Goal: Task Accomplishment & Management: Manage account settings

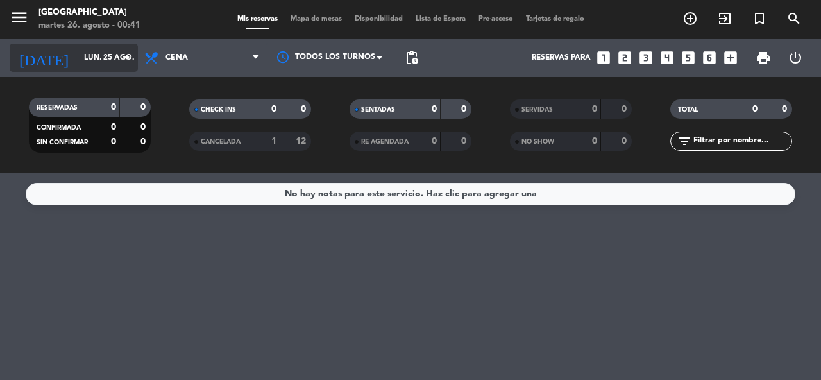
click at [125, 61] on icon "arrow_drop_down" at bounding box center [126, 57] width 15 height 15
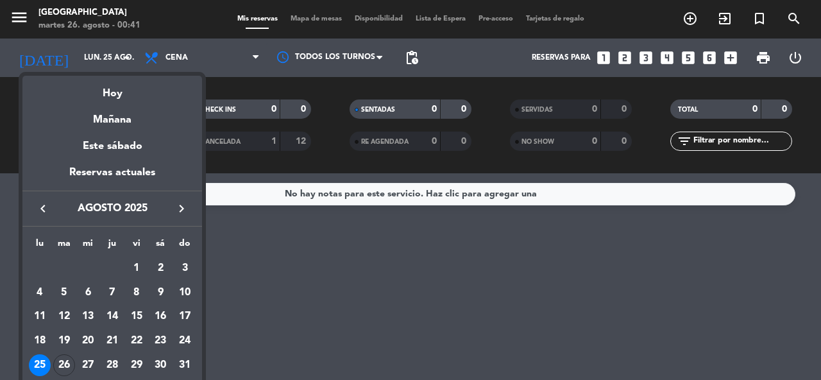
click at [183, 208] on icon "keyboard_arrow_right" at bounding box center [181, 208] width 15 height 15
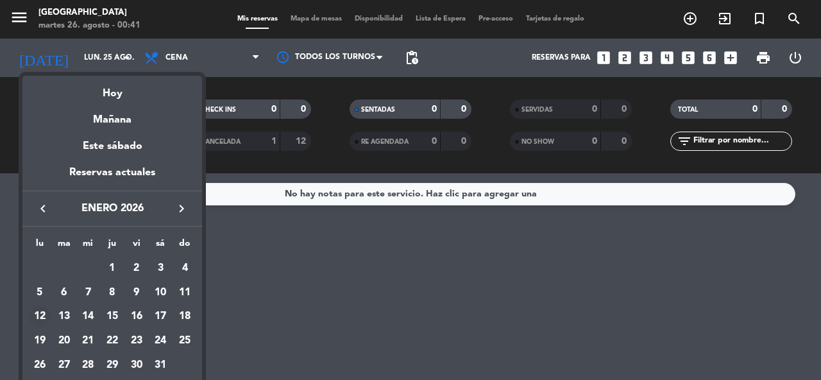
click at [42, 314] on div "12" at bounding box center [40, 316] width 22 height 22
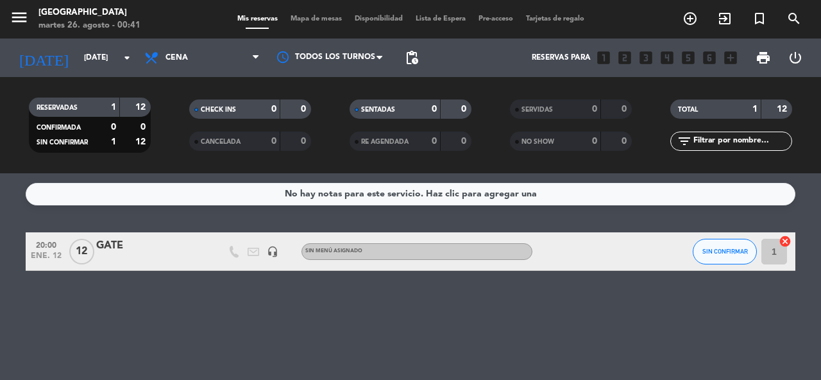
click at [119, 244] on div "GATE" at bounding box center [150, 245] width 109 height 17
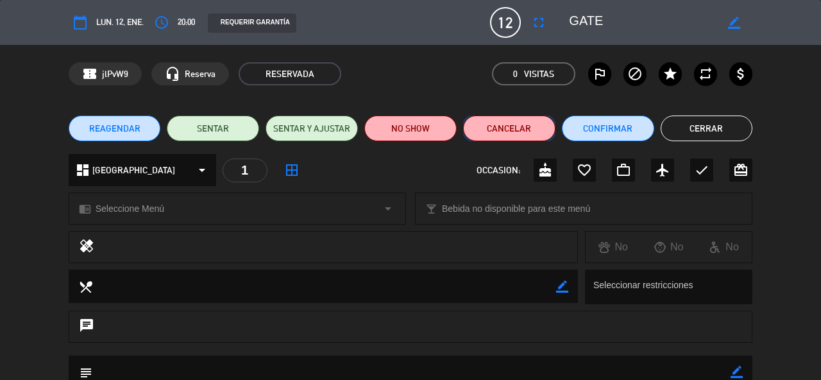
click at [495, 131] on button "Cancelar" at bounding box center [509, 128] width 92 height 26
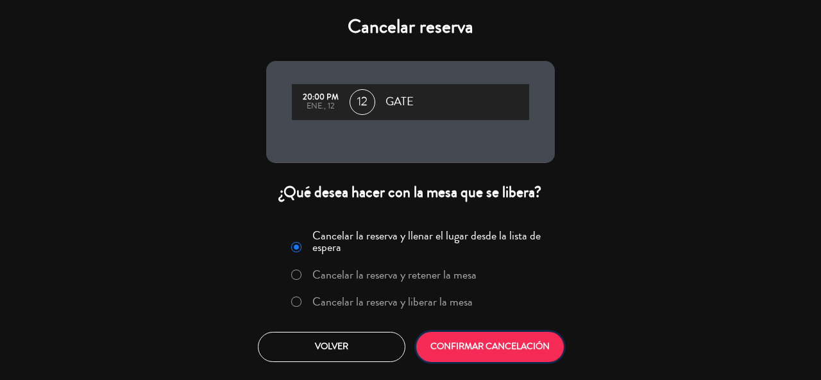
click at [495, 345] on button "CONFIRMAR CANCELACIÓN" at bounding box center [490, 347] width 148 height 30
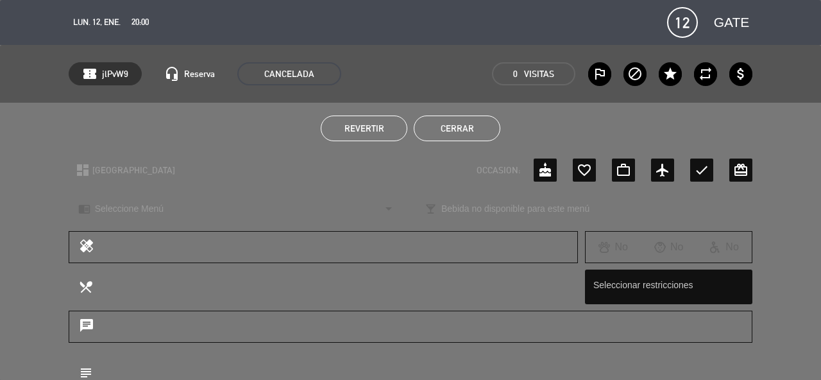
click at [457, 136] on button "Cerrar" at bounding box center [457, 128] width 87 height 26
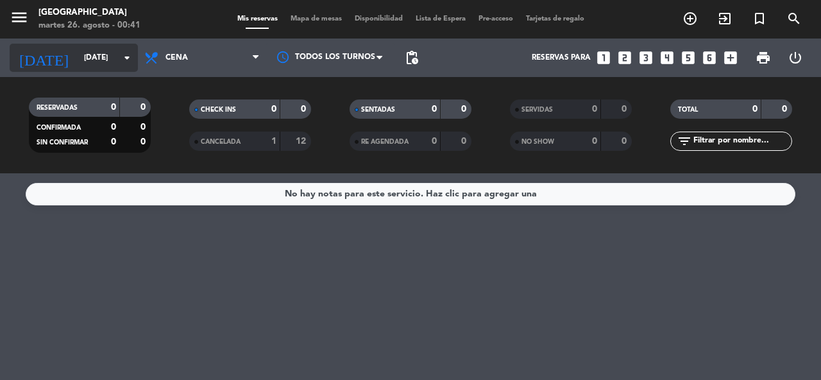
click at [137, 67] on input "[DATE]" at bounding box center [129, 58] width 102 height 22
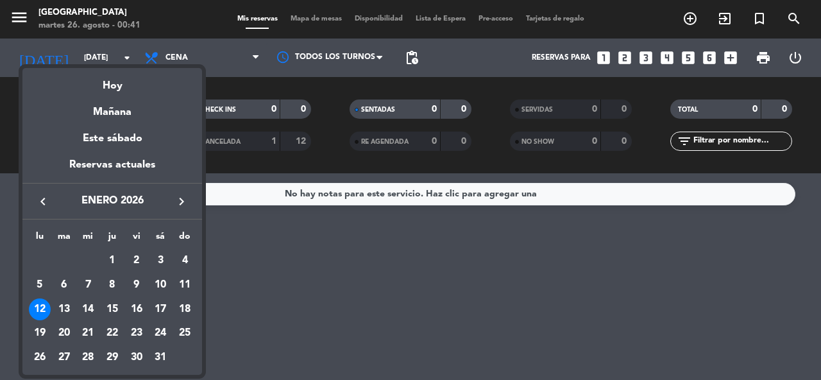
click at [178, 201] on icon "keyboard_arrow_right" at bounding box center [181, 201] width 15 height 15
click at [183, 258] on div "1" at bounding box center [185, 260] width 22 height 22
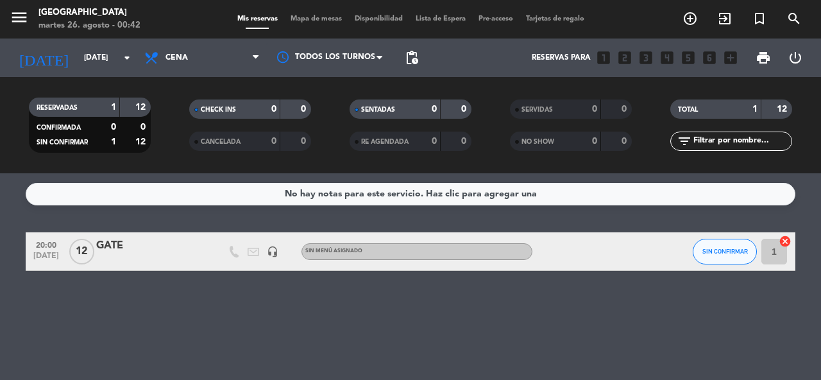
click at [116, 242] on div "GATE" at bounding box center [150, 245] width 109 height 17
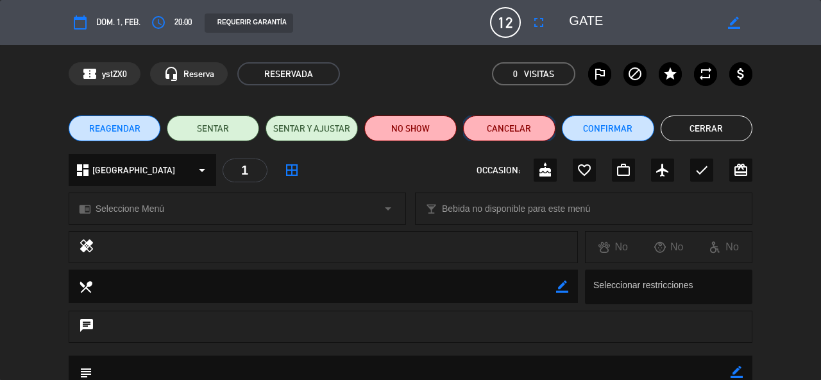
click at [514, 135] on button "Cancelar" at bounding box center [509, 128] width 92 height 26
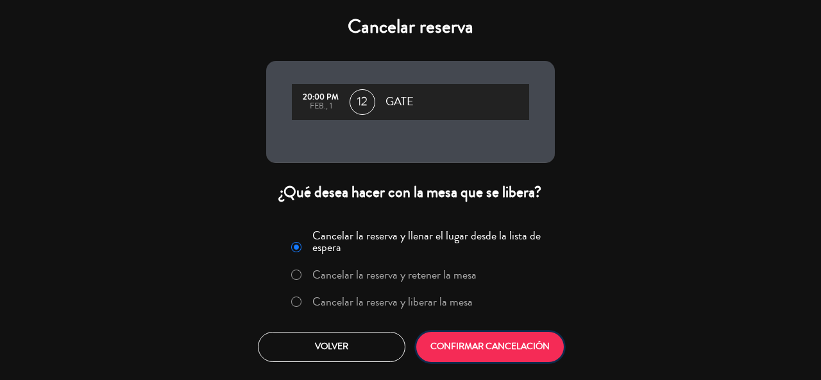
click at [500, 349] on button "CONFIRMAR CANCELACIÓN" at bounding box center [490, 347] width 148 height 30
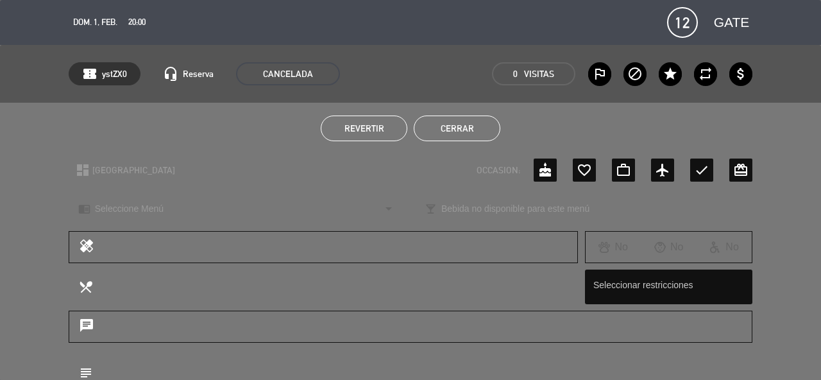
click at [469, 125] on button "Cerrar" at bounding box center [457, 128] width 87 height 26
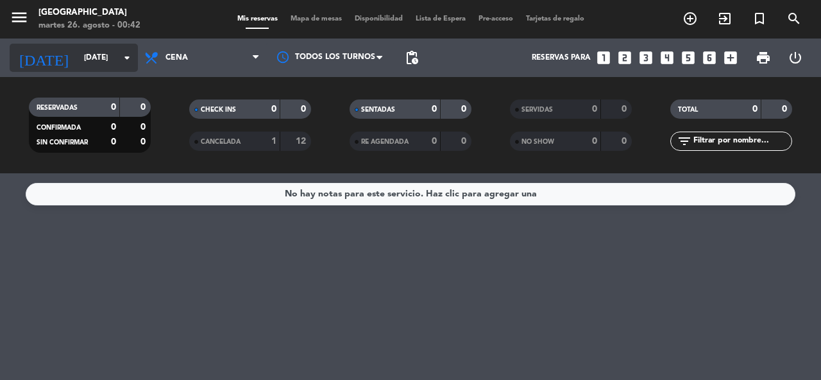
click at [127, 59] on icon "arrow_drop_down" at bounding box center [126, 57] width 15 height 15
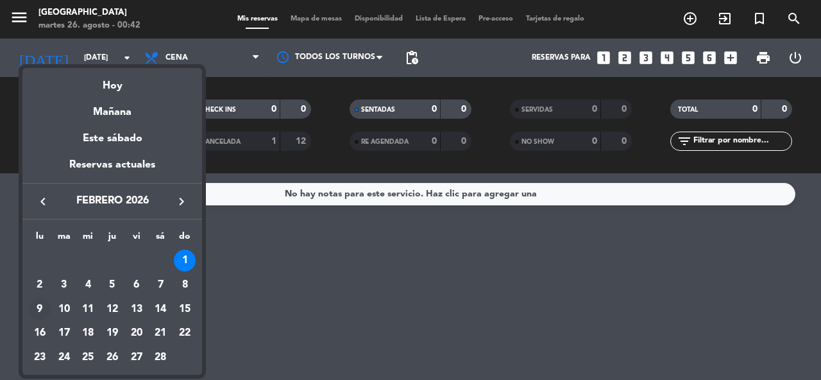
click at [38, 307] on div "9" at bounding box center [40, 309] width 22 height 22
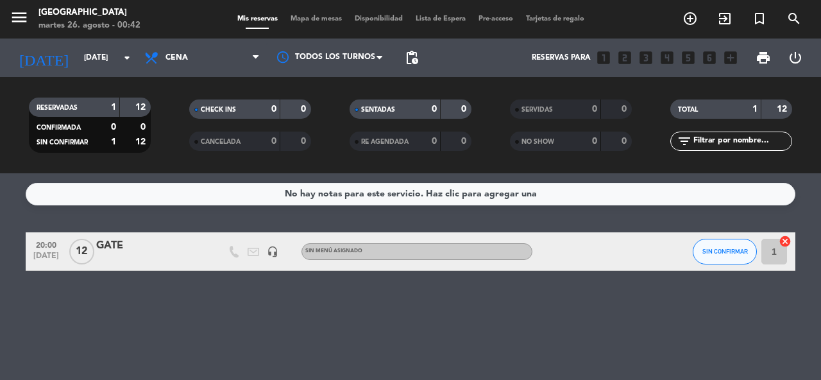
click at [104, 242] on div "GATE" at bounding box center [150, 245] width 109 height 17
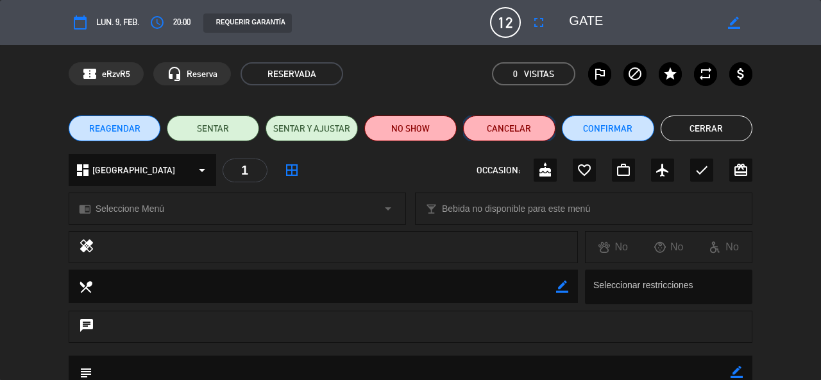
click at [496, 131] on button "Cancelar" at bounding box center [509, 128] width 92 height 26
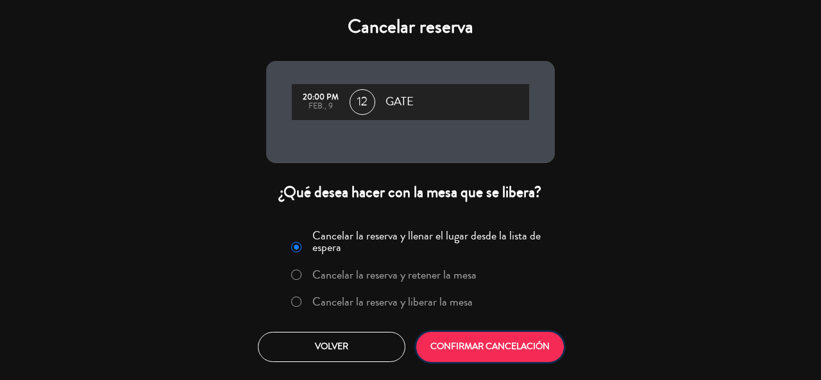
click at [477, 344] on button "CONFIRMAR CANCELACIÓN" at bounding box center [490, 347] width 148 height 30
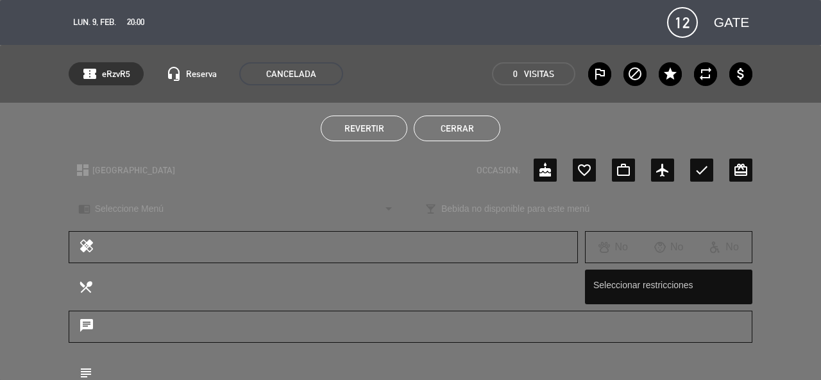
click at [468, 128] on button "Cerrar" at bounding box center [457, 128] width 87 height 26
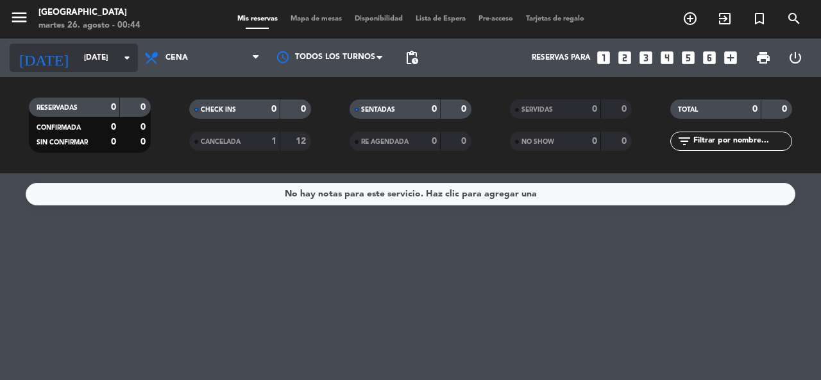
click at [78, 59] on input "[DATE]" at bounding box center [129, 58] width 102 height 22
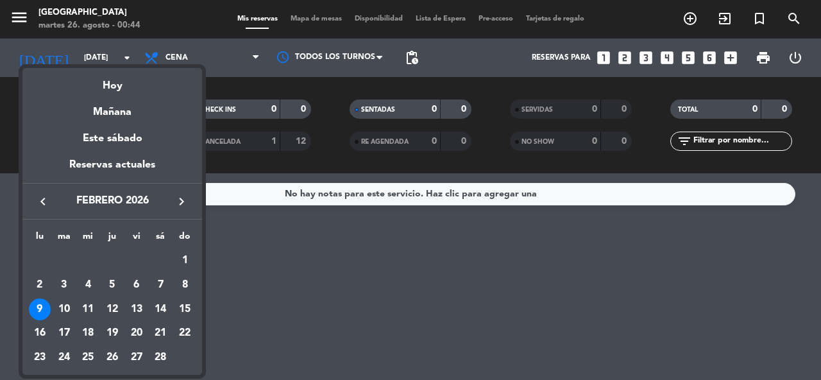
click at [44, 200] on icon "keyboard_arrow_left" at bounding box center [42, 201] width 15 height 15
click at [160, 329] on div "24" at bounding box center [160, 333] width 22 height 22
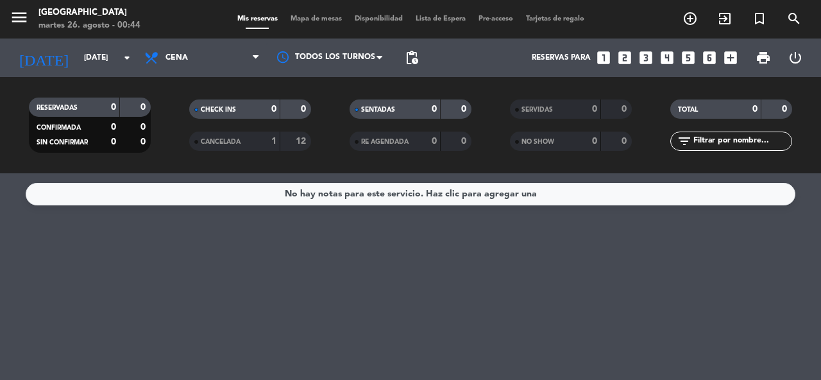
type input "[DATE]"
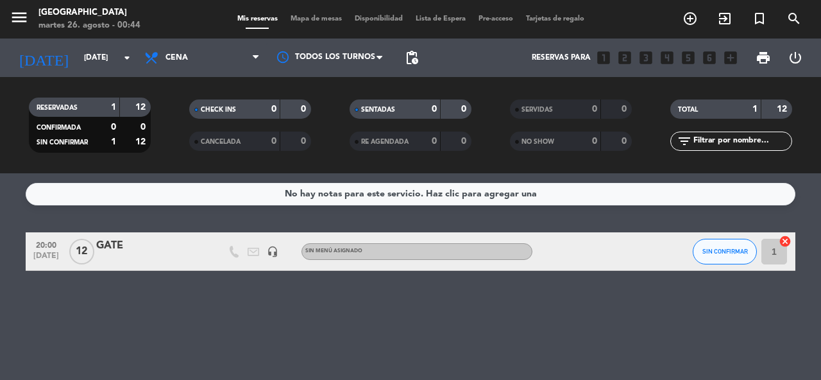
click at [106, 244] on div "GATE" at bounding box center [150, 245] width 109 height 17
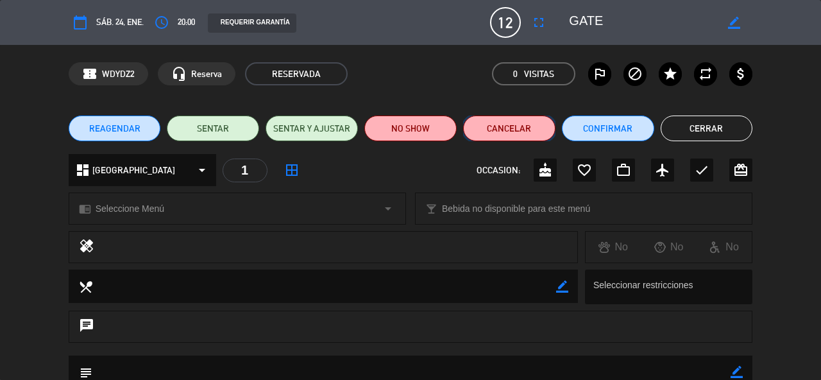
click at [508, 132] on button "Cancelar" at bounding box center [509, 128] width 92 height 26
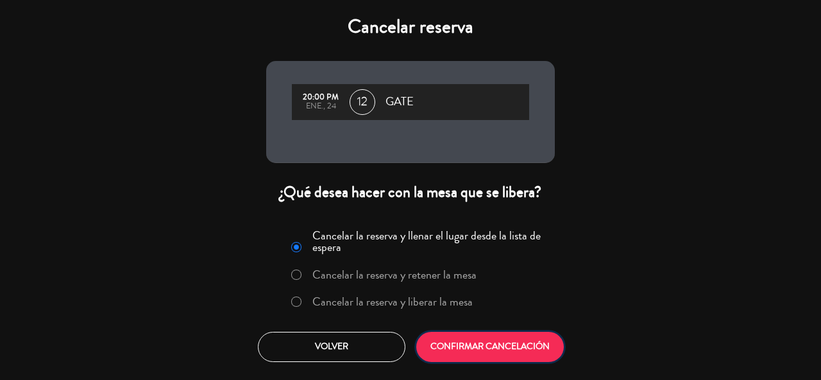
click at [473, 350] on button "CONFIRMAR CANCELACIÓN" at bounding box center [490, 347] width 148 height 30
